Goal: Navigation & Orientation: Find specific page/section

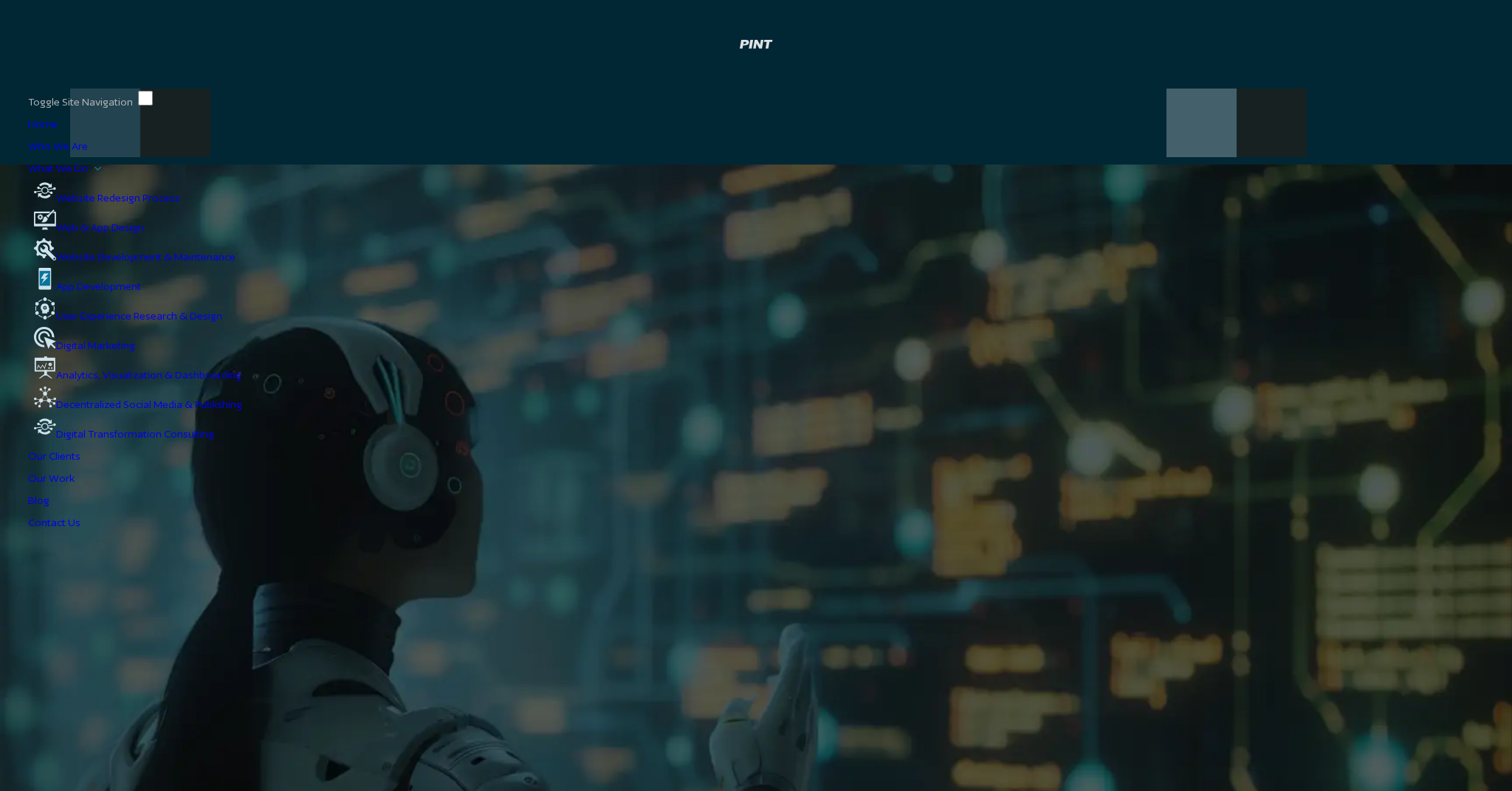
click at [919, 467] on li "Our Work" at bounding box center [755, 478] width 1456 height 22
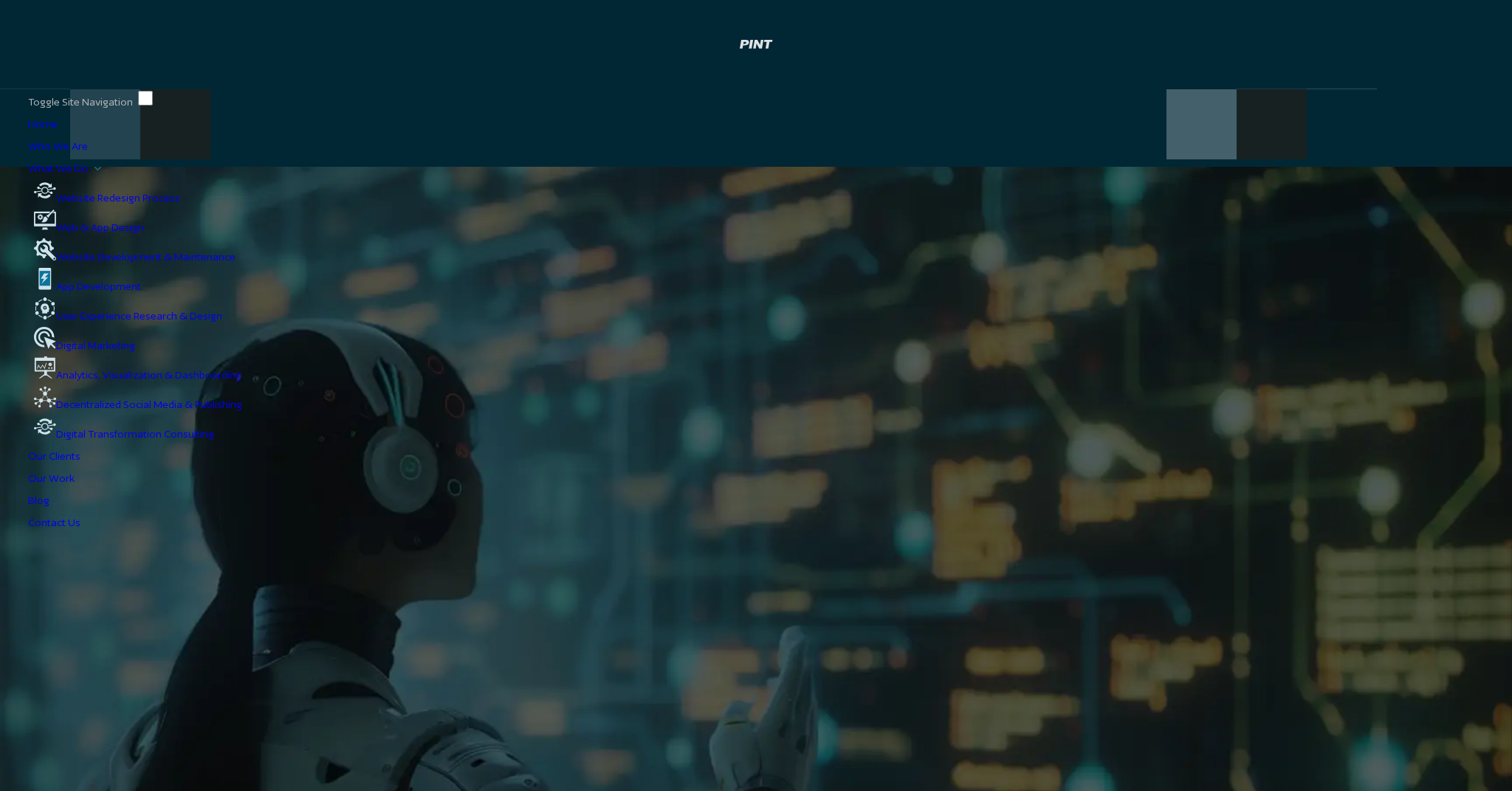
click at [918, 464] on li "Our Clients" at bounding box center [755, 456] width 1456 height 22
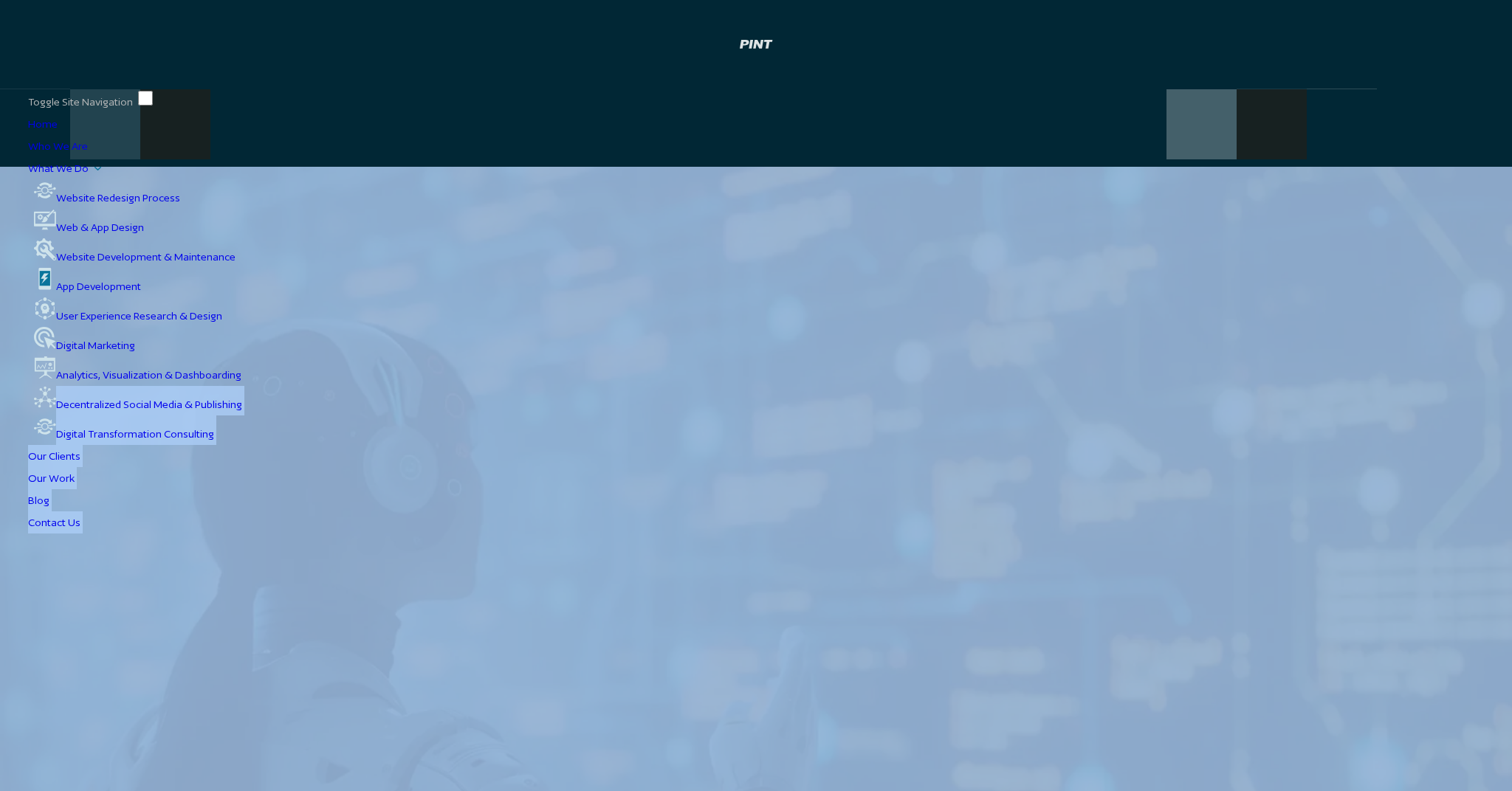
drag, startPoint x: 726, startPoint y: 371, endPoint x: 1119, endPoint y: 562, distance: 437.0
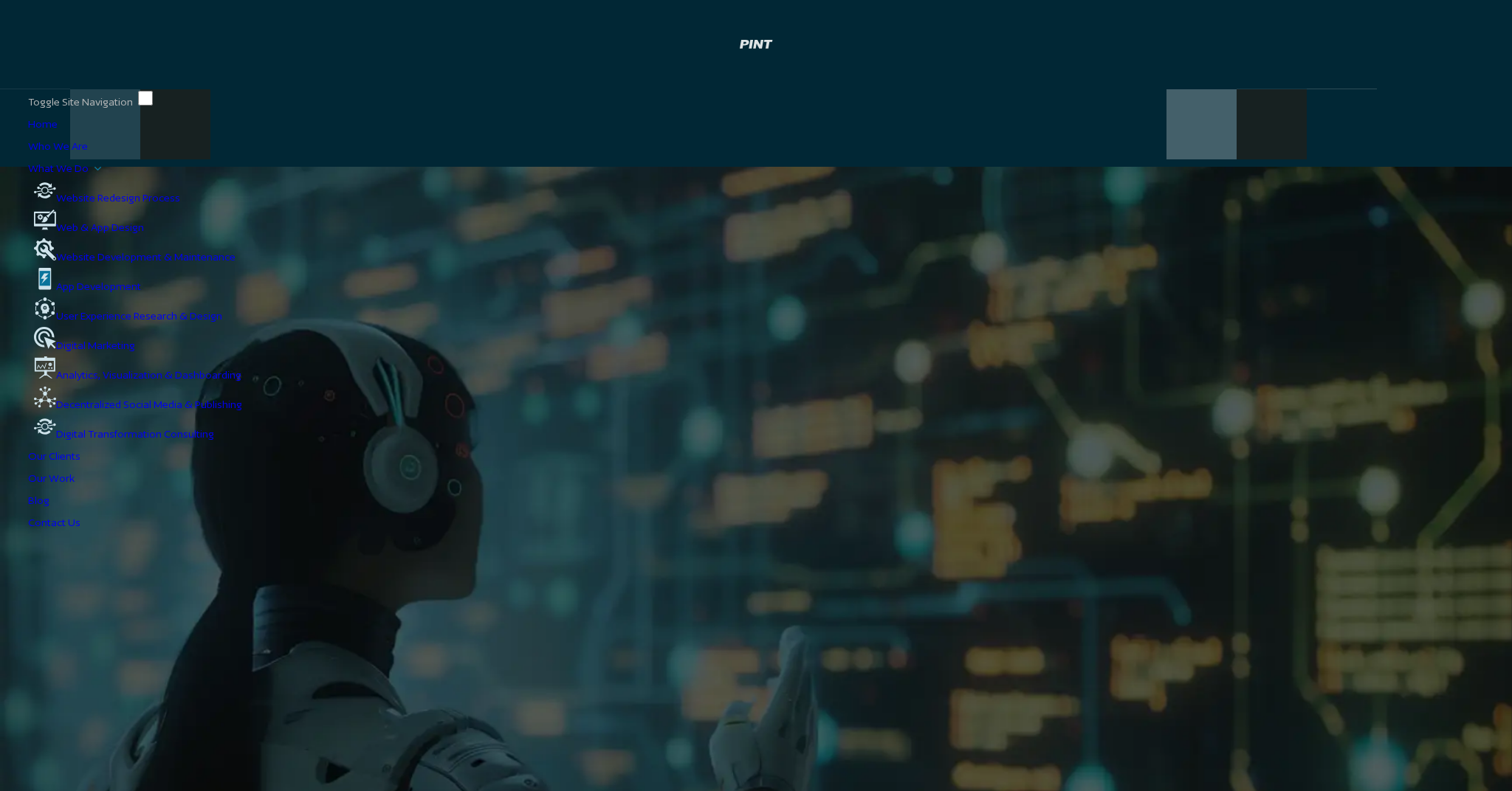
click at [987, 489] on li "Blog" at bounding box center [755, 500] width 1456 height 22
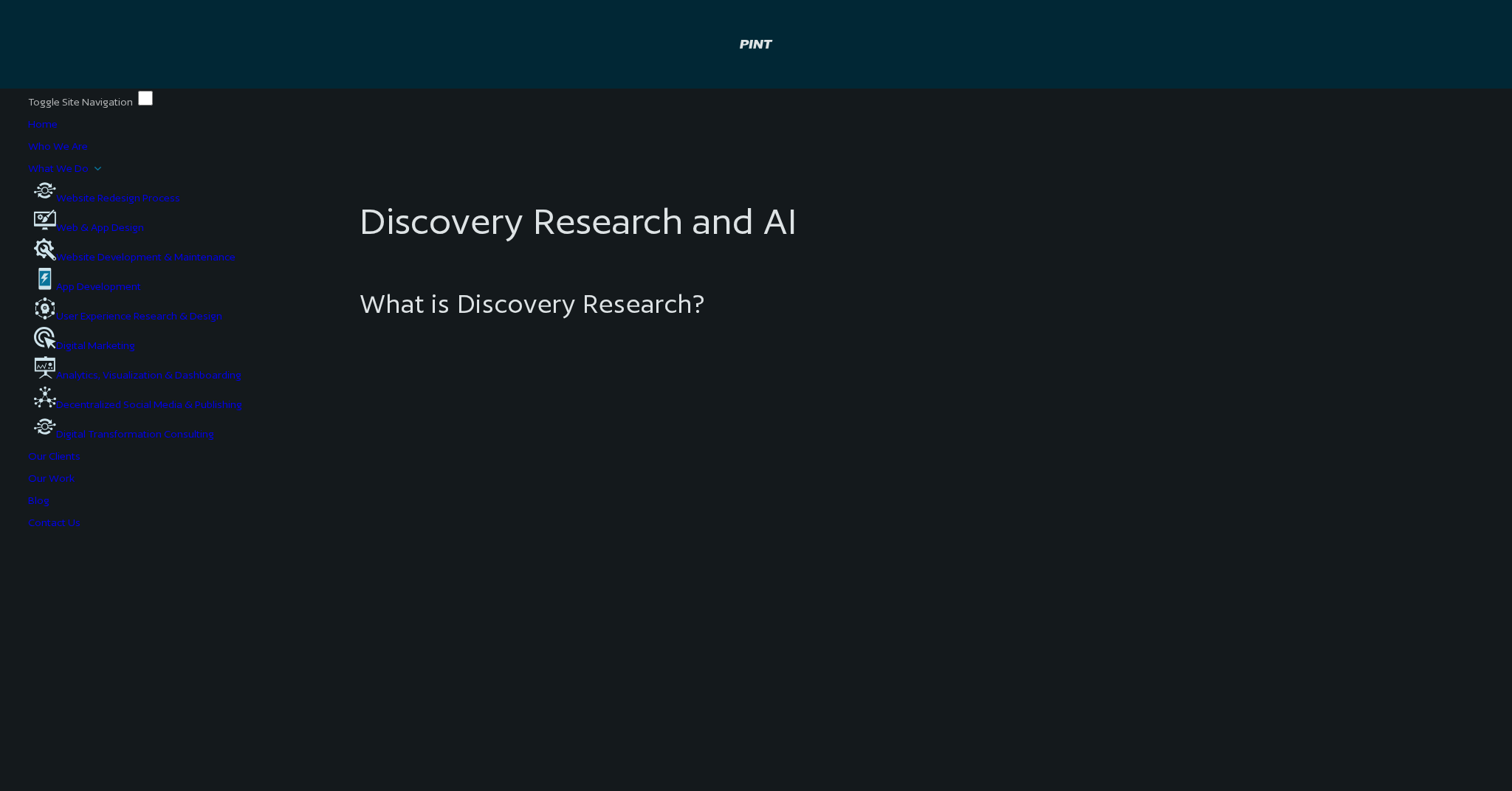
scroll to position [1105, 0]
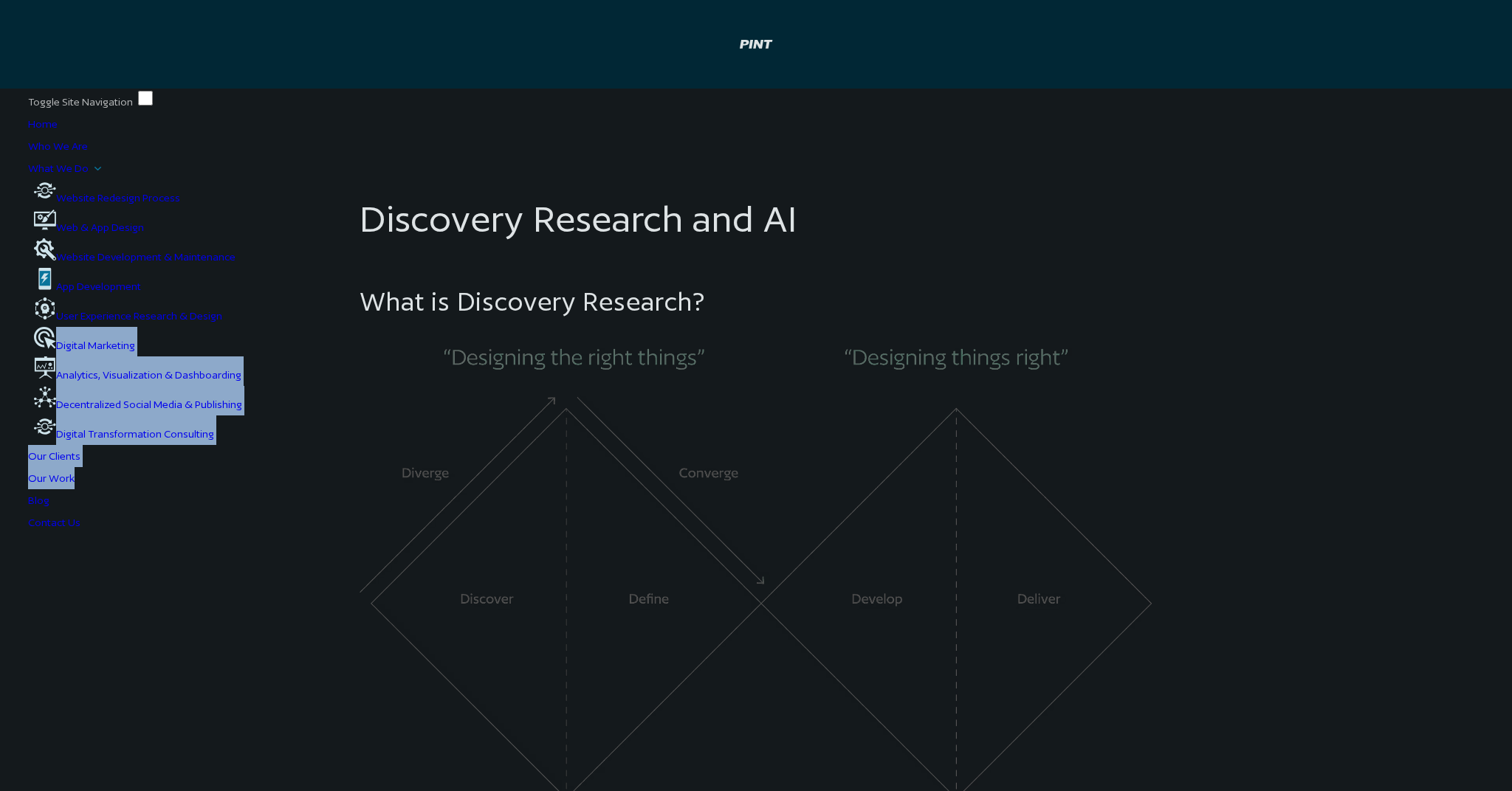
drag, startPoint x: 898, startPoint y: 338, endPoint x: 1154, endPoint y: 474, distance: 289.9
click at [1175, 481] on ul "Home Who We Are What We Do arrow-dropdown transformation Website Redesign Proce…" at bounding box center [755, 323] width 1456 height 420
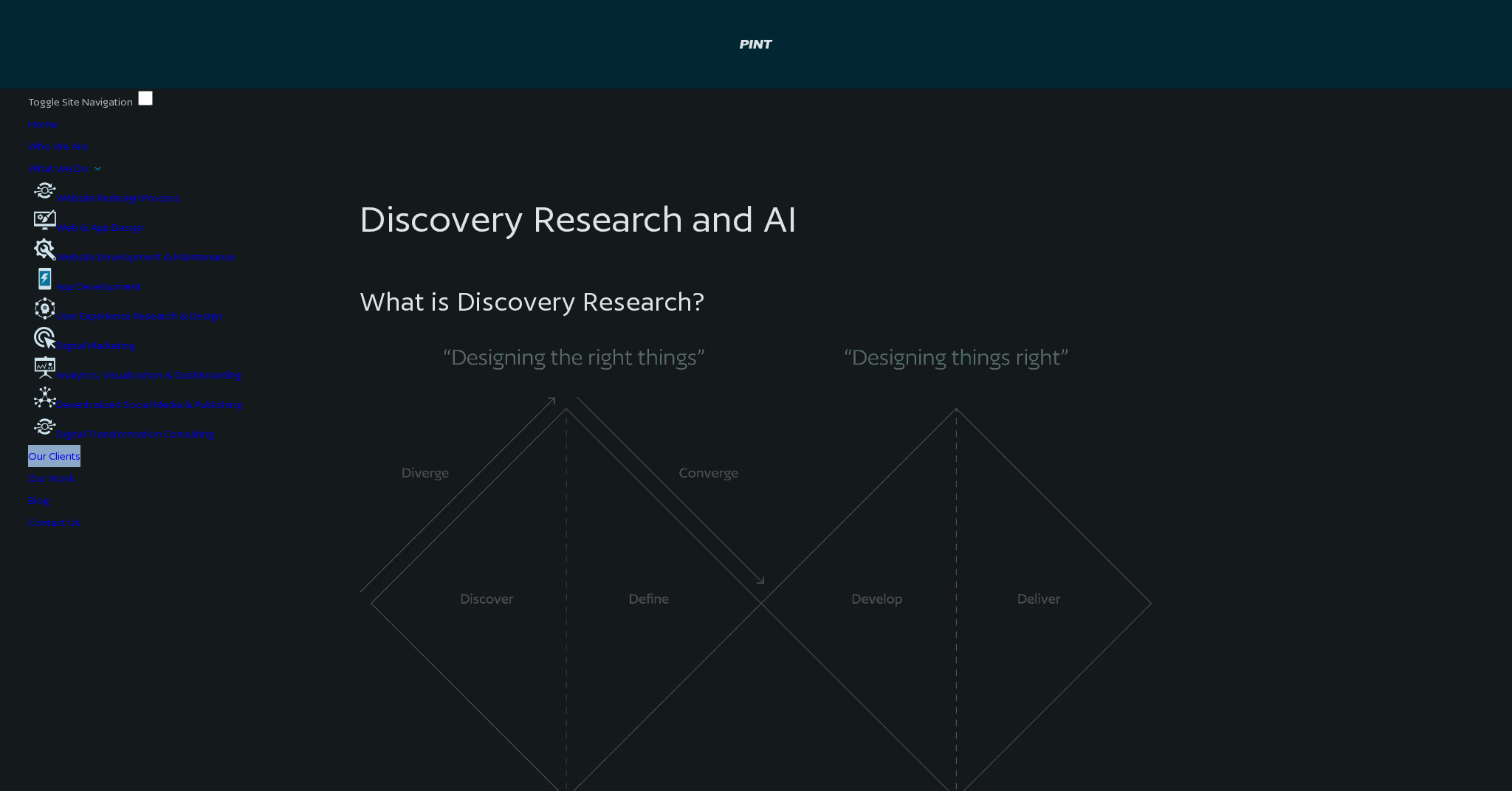
click at [1111, 443] on ul "Home Who We Are What We Do arrow-dropdown transformation Website Redesign Proce…" at bounding box center [755, 323] width 1456 height 420
click at [1112, 445] on li "Our Clients" at bounding box center [755, 456] width 1456 height 22
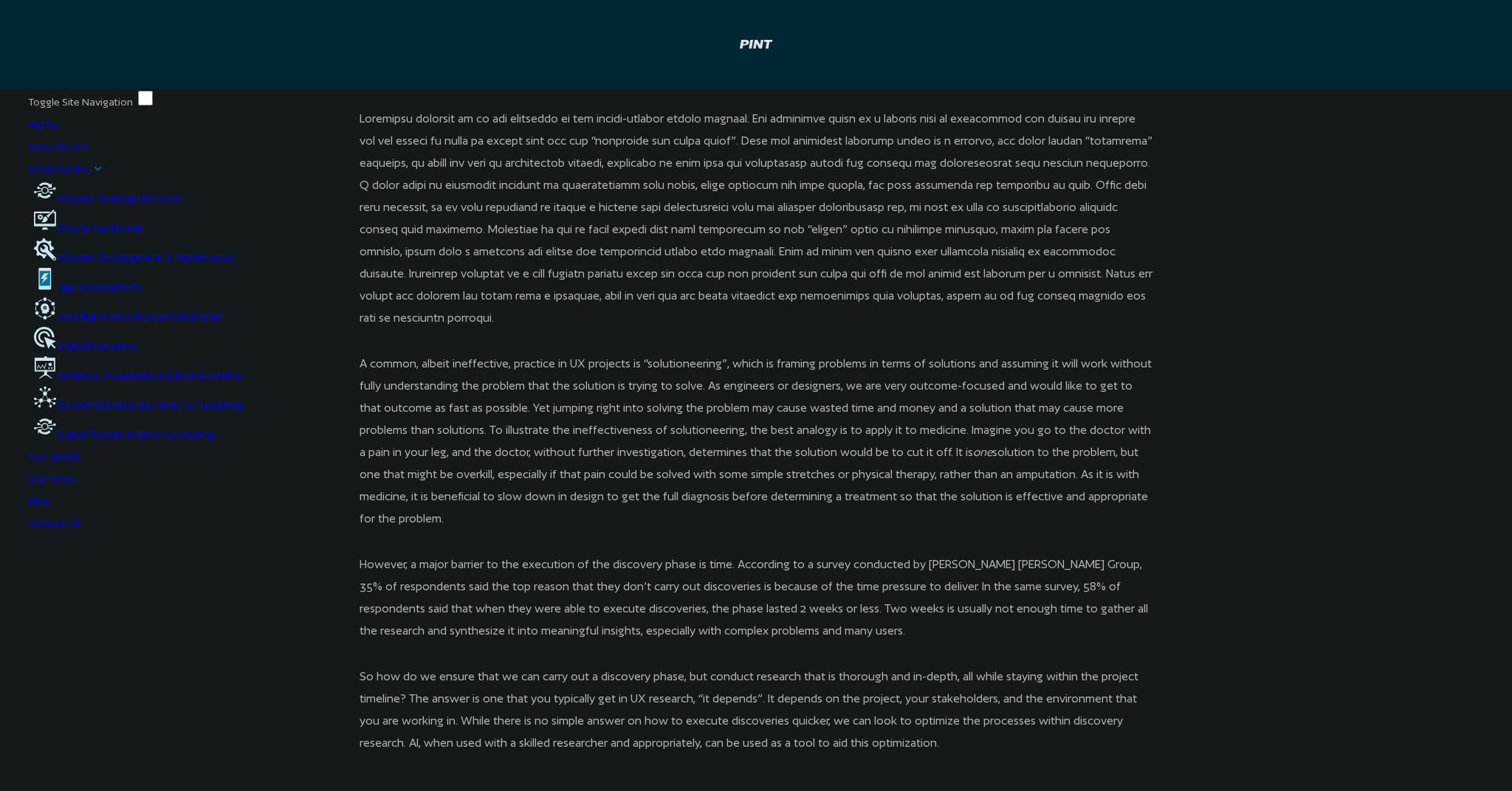
drag, startPoint x: 1077, startPoint y: 469, endPoint x: 1081, endPoint y: 482, distance: 13.6
click at [1078, 472] on li "Our Work" at bounding box center [755, 478] width 1456 height 22
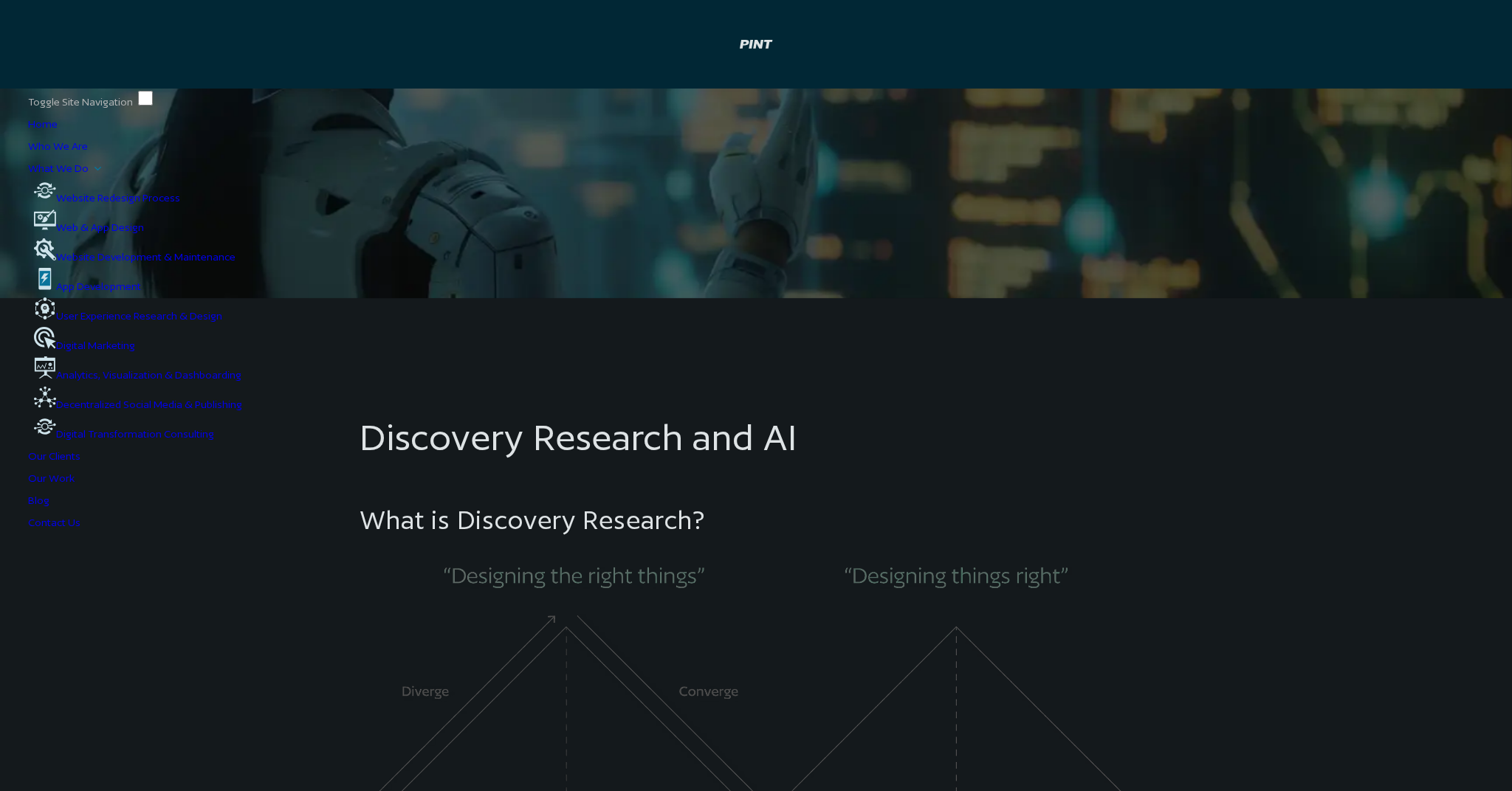
click at [1077, 477] on li "Our Work" at bounding box center [755, 478] width 1456 height 22
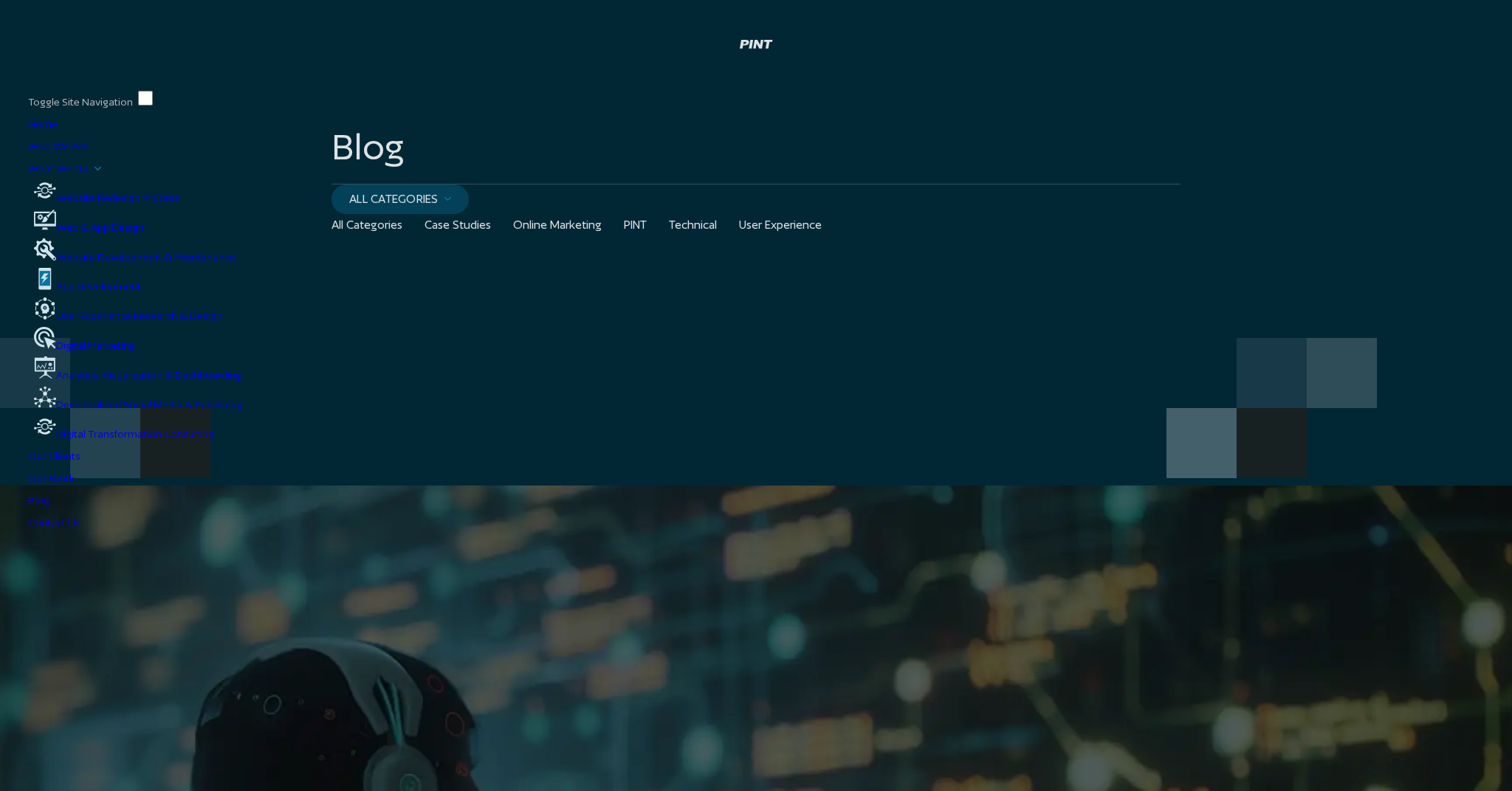
scroll to position [0, 0]
